Goal: Information Seeking & Learning: Understand process/instructions

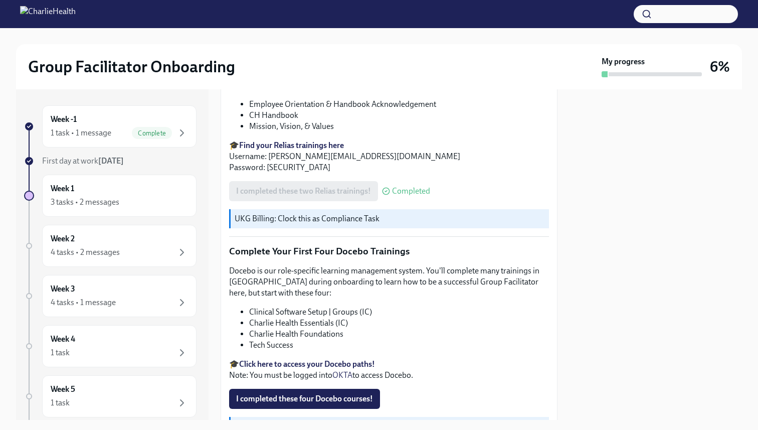
scroll to position [1272, 0]
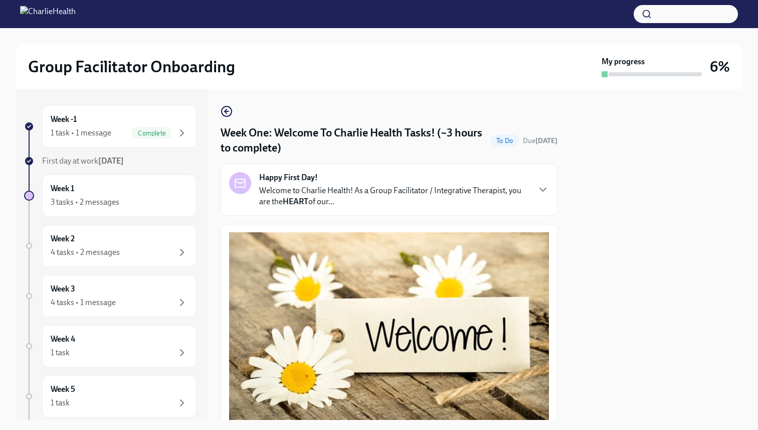
click at [101, 74] on h2 "Group Facilitator Onboarding" at bounding box center [131, 67] width 207 height 20
click at [76, 13] on img at bounding box center [48, 14] width 56 height 16
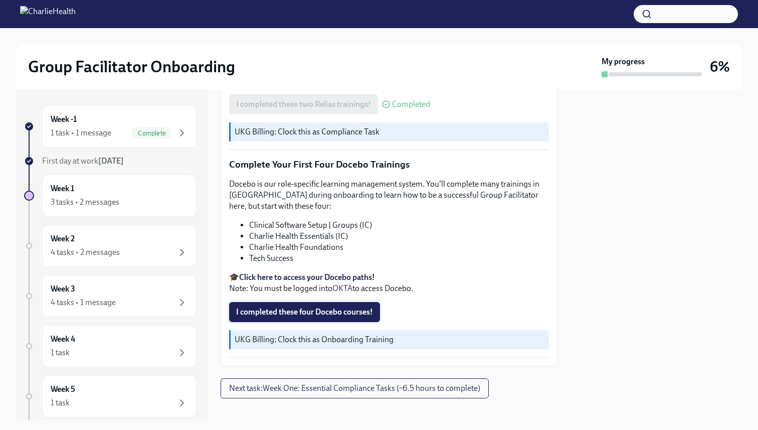
click at [298, 307] on span "I completed these four Docebo courses!" at bounding box center [304, 312] width 137 height 10
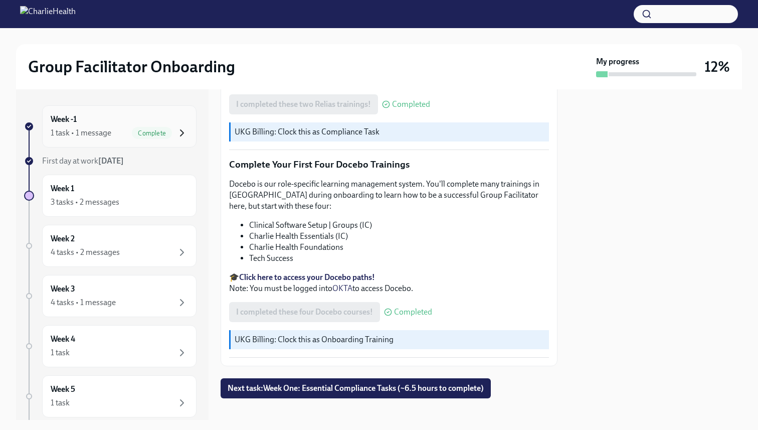
click at [186, 128] on icon "button" at bounding box center [182, 133] width 12 height 12
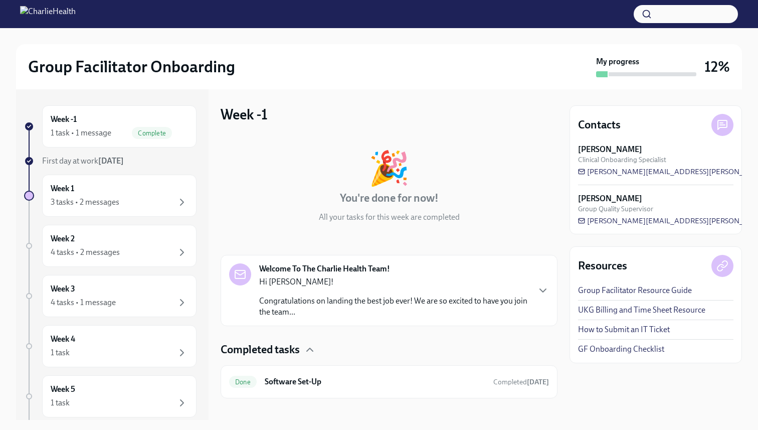
scroll to position [11, 0]
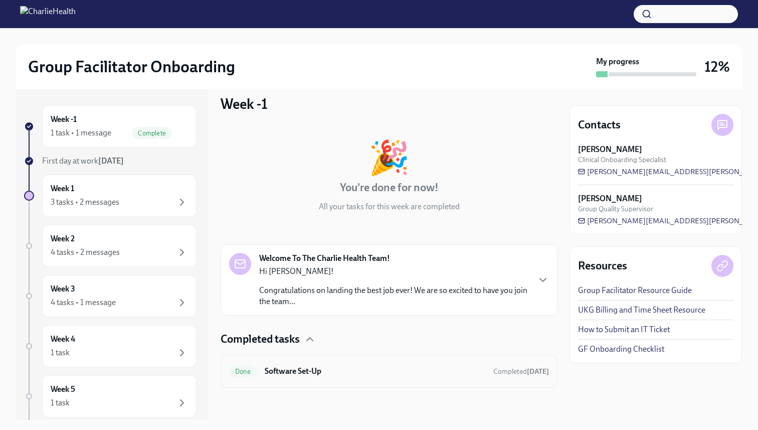
click at [339, 375] on h6 "Software Set-Up" at bounding box center [375, 371] width 221 height 11
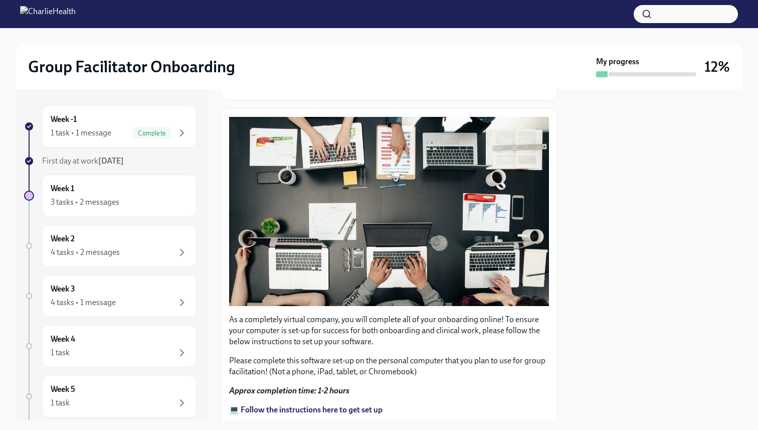
scroll to position [271, 0]
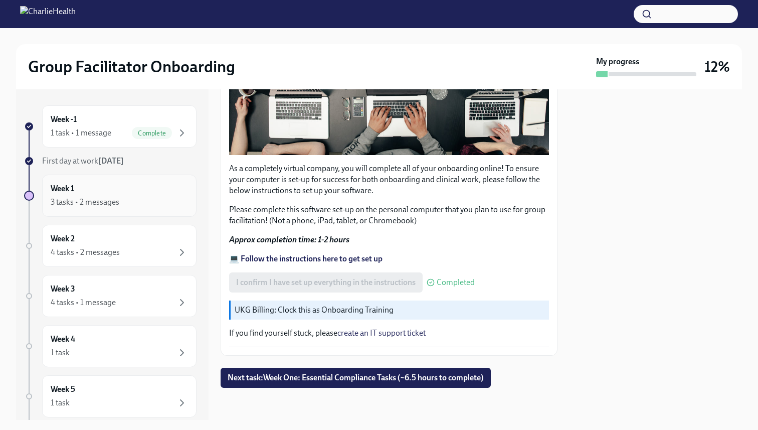
click at [130, 187] on div "Week 1 3 tasks • 2 messages" at bounding box center [119, 195] width 137 height 25
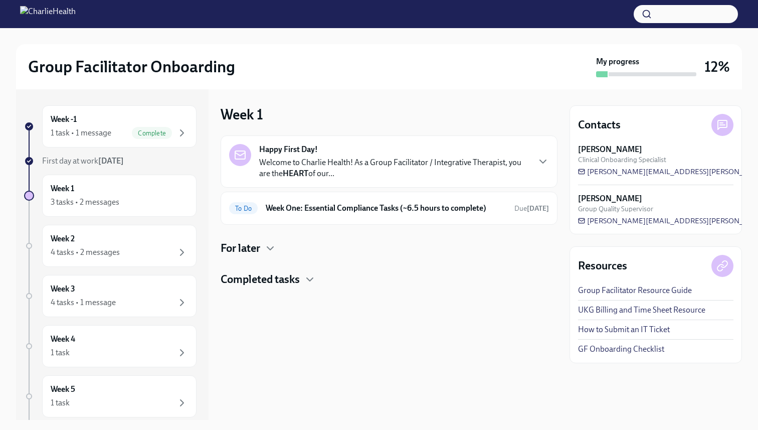
click at [350, 161] on p "Welcome to Charlie Health! As a Group Facilitator / Integrative Therapist, you …" at bounding box center [394, 168] width 270 height 22
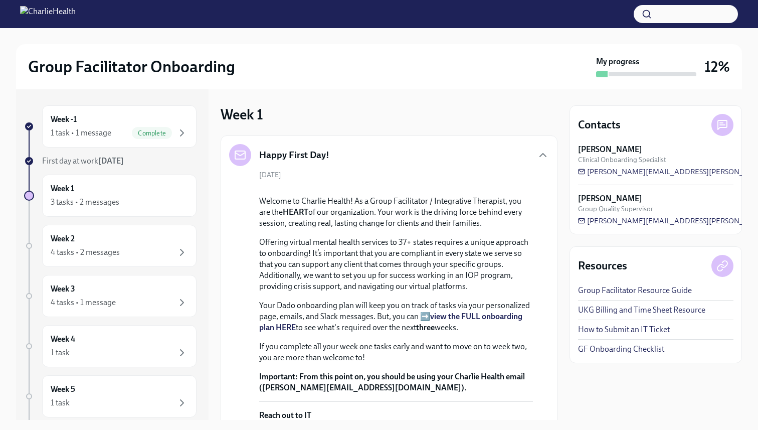
scroll to position [319, 0]
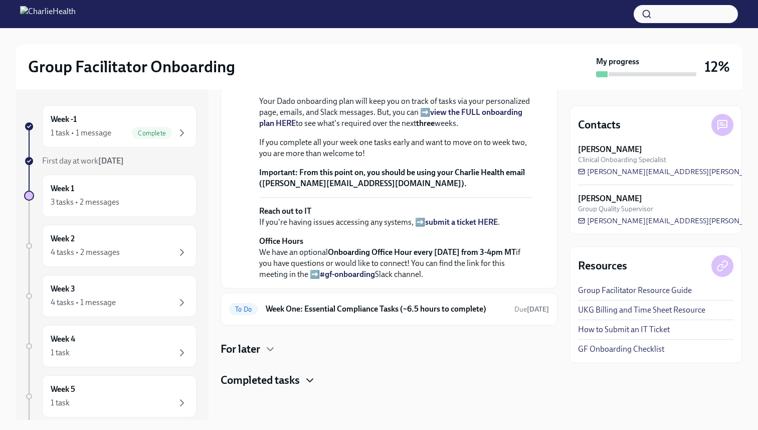
click at [307, 383] on icon "button" at bounding box center [310, 380] width 12 height 12
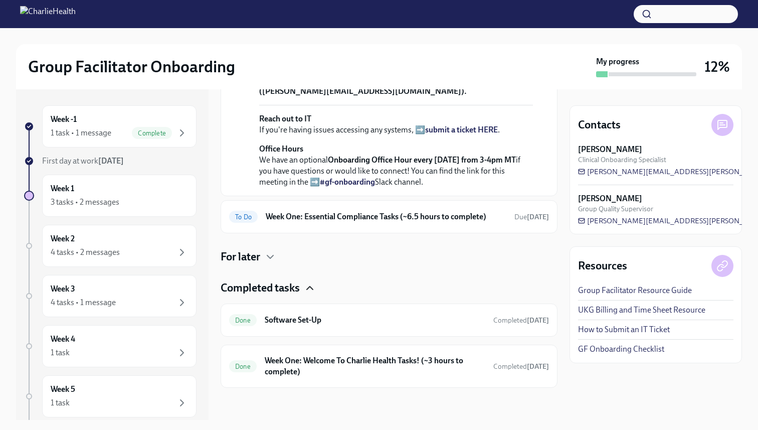
scroll to position [412, 0]
click at [336, 366] on h6 "Week One: Welcome To Charlie Health Tasks! (~3 hours to complete)" at bounding box center [375, 366] width 221 height 22
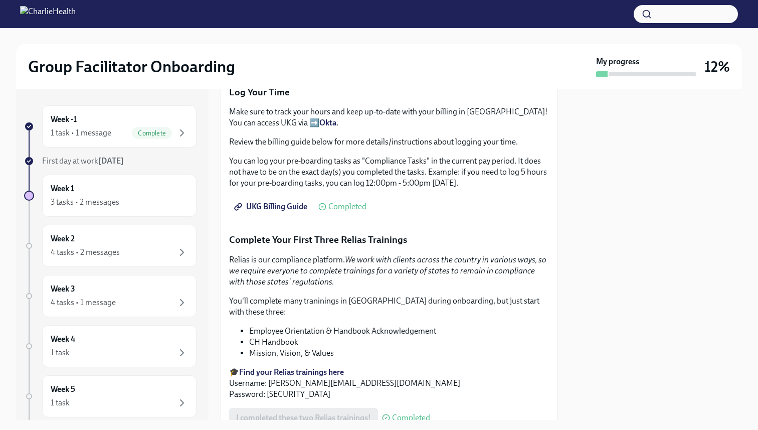
scroll to position [1272, 0]
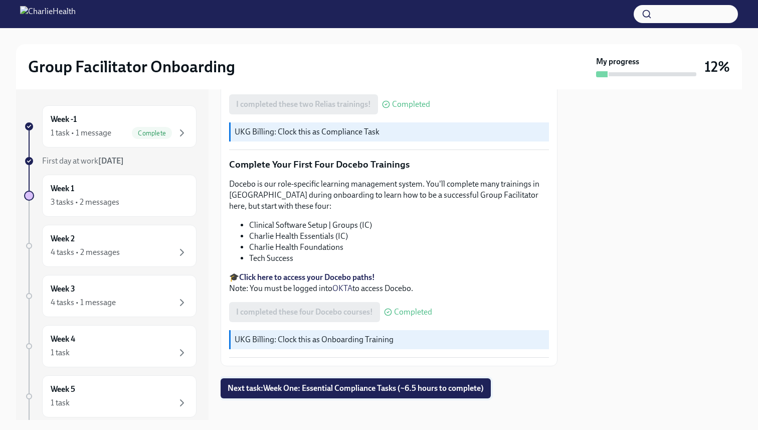
click at [310, 383] on span "Next task : Week One: Essential Compliance Tasks (~6.5 hours to complete)" at bounding box center [356, 388] width 256 height 10
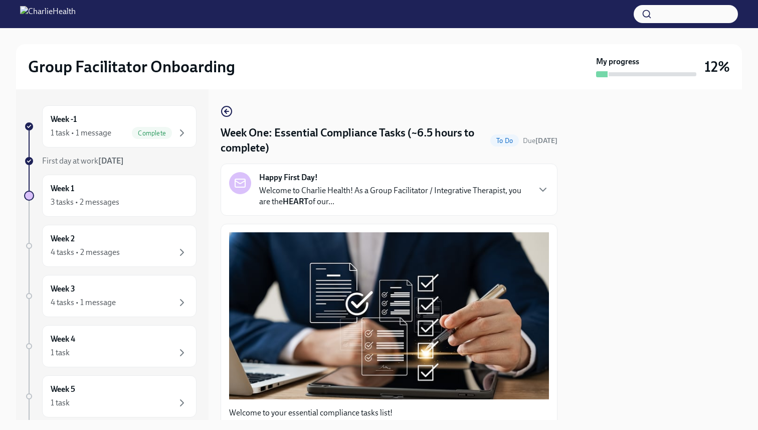
click at [466, 197] on p "Welcome to Charlie Health! As a Group Facilitator / Integrative Therapist, you …" at bounding box center [394, 196] width 270 height 22
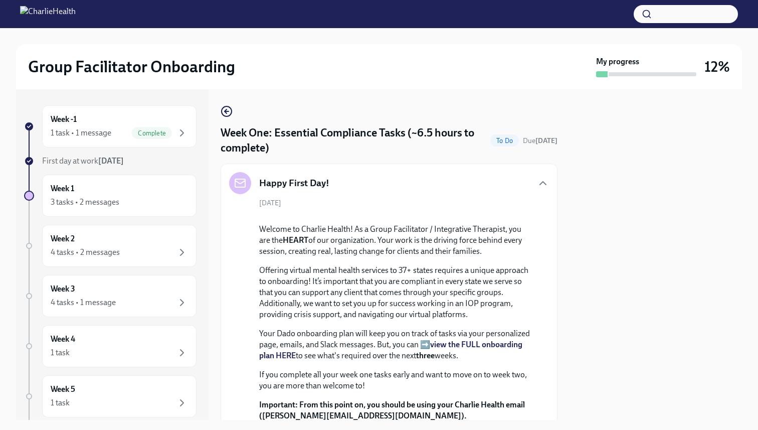
click at [528, 185] on div "Happy First Day!" at bounding box center [389, 183] width 320 height 22
click at [537, 182] on icon "button" at bounding box center [543, 183] width 12 height 12
